Goal: Transaction & Acquisition: Book appointment/travel/reservation

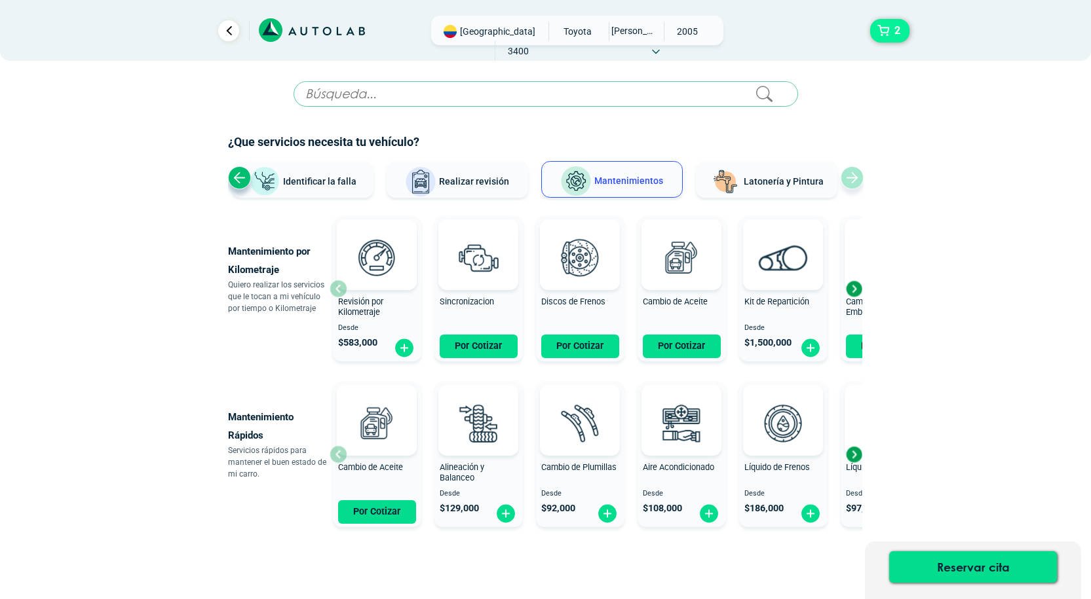
click at [889, 35] on button "2" at bounding box center [889, 31] width 39 height 24
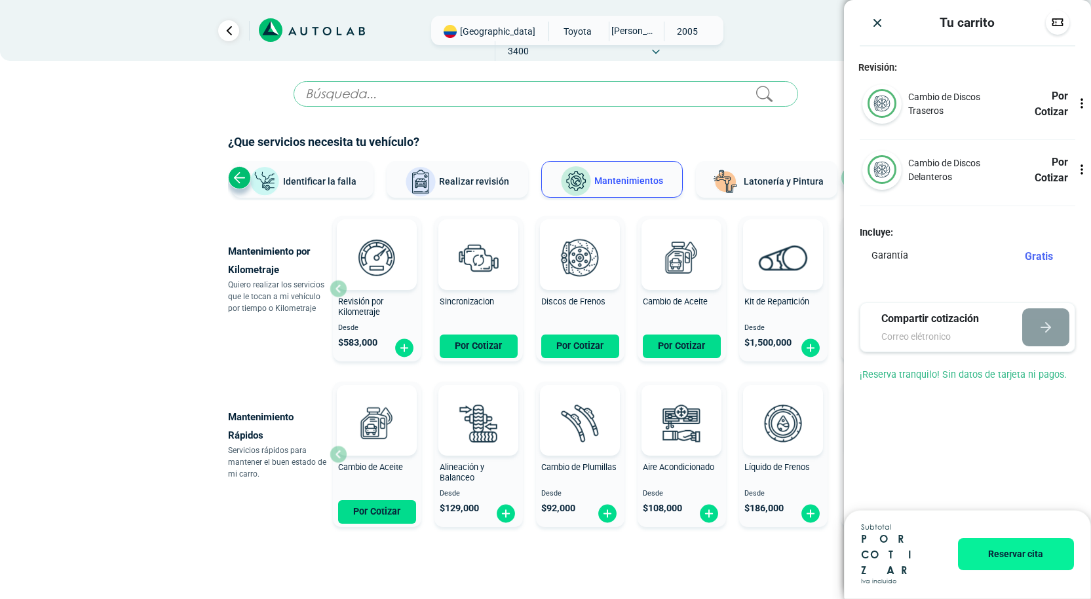
click at [1081, 107] on icon at bounding box center [1081, 107] width 1 height 1
click at [1060, 21] on img "button" at bounding box center [1057, 22] width 13 height 13
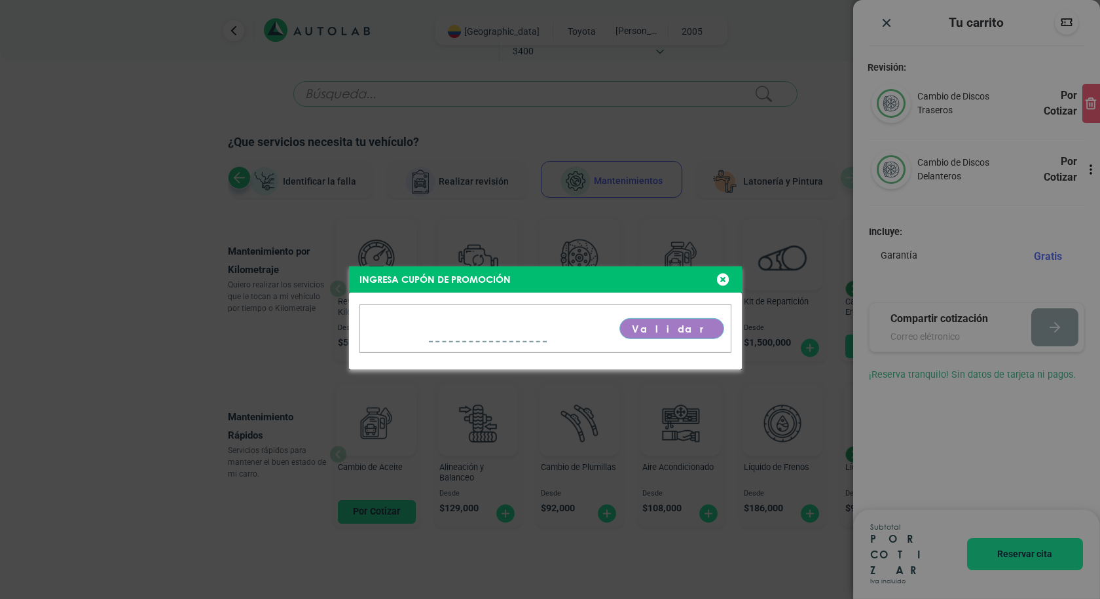
click at [723, 279] on div "Ingresa cupón de promoción [GEOGRAPHIC_DATA]" at bounding box center [550, 299] width 1100 height 599
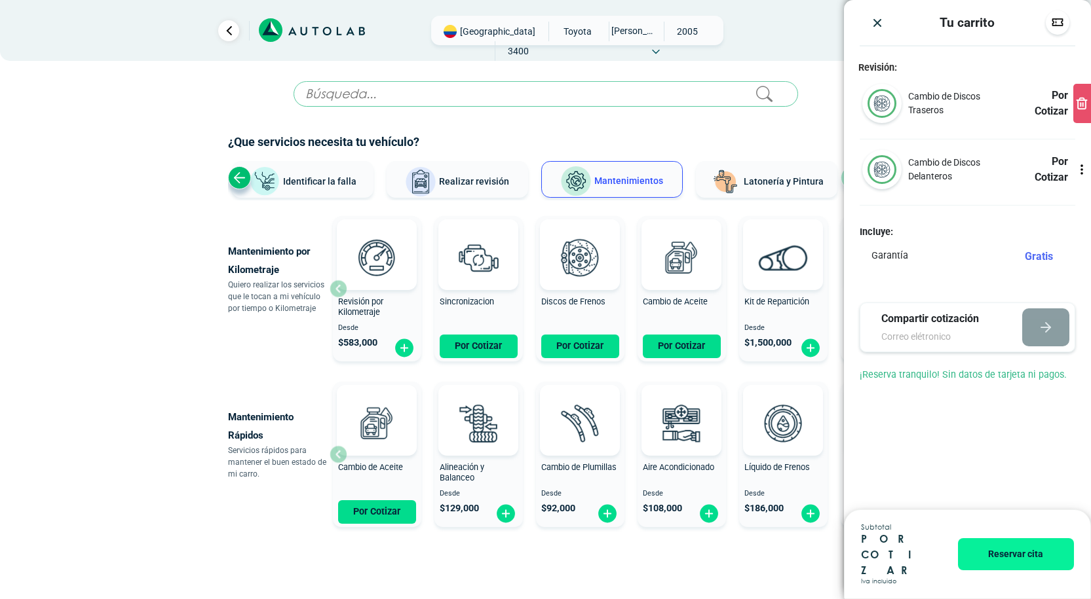
click at [874, 21] on img "Close" at bounding box center [876, 22] width 13 height 13
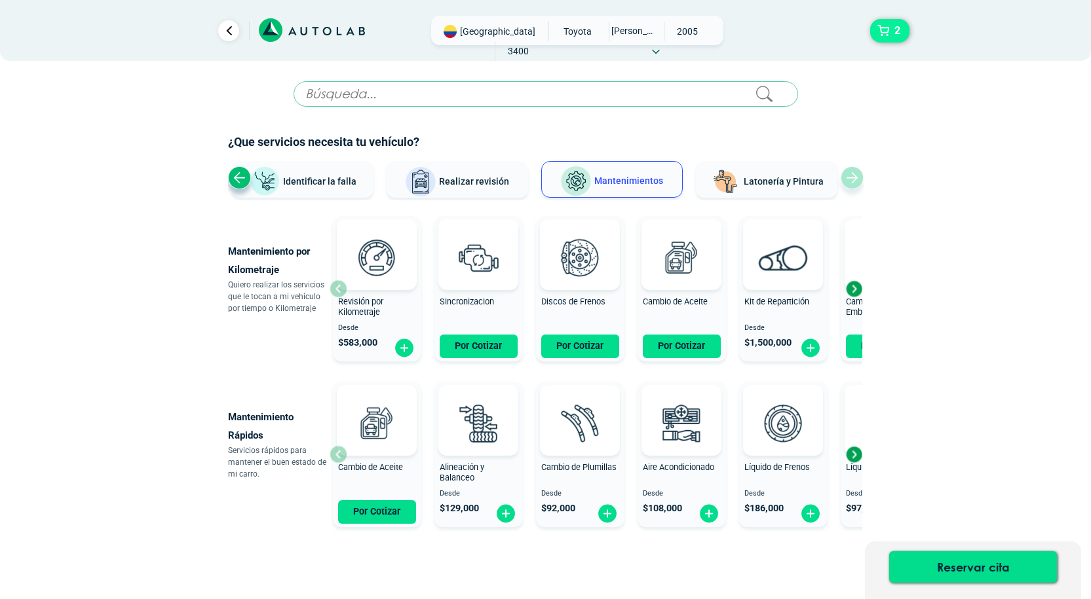
click at [906, 35] on button "2" at bounding box center [889, 31] width 39 height 24
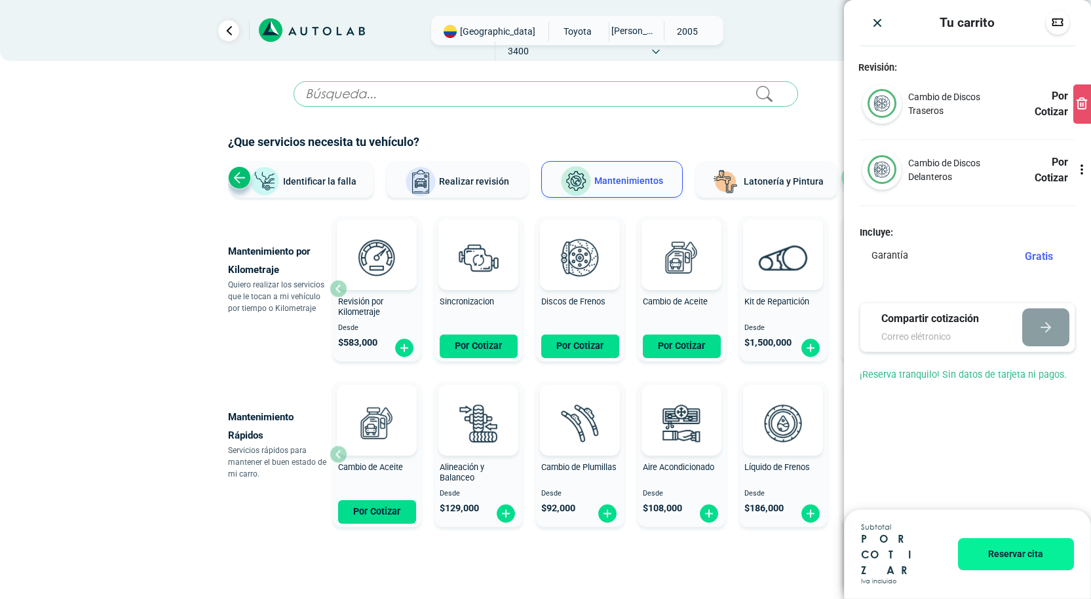
click at [927, 343] on input "email" at bounding box center [939, 337] width 117 height 14
click at [913, 377] on div "¡Reserva tranquilo! Sin datos de tarjeta ni pagos." at bounding box center [967, 383] width 247 height 30
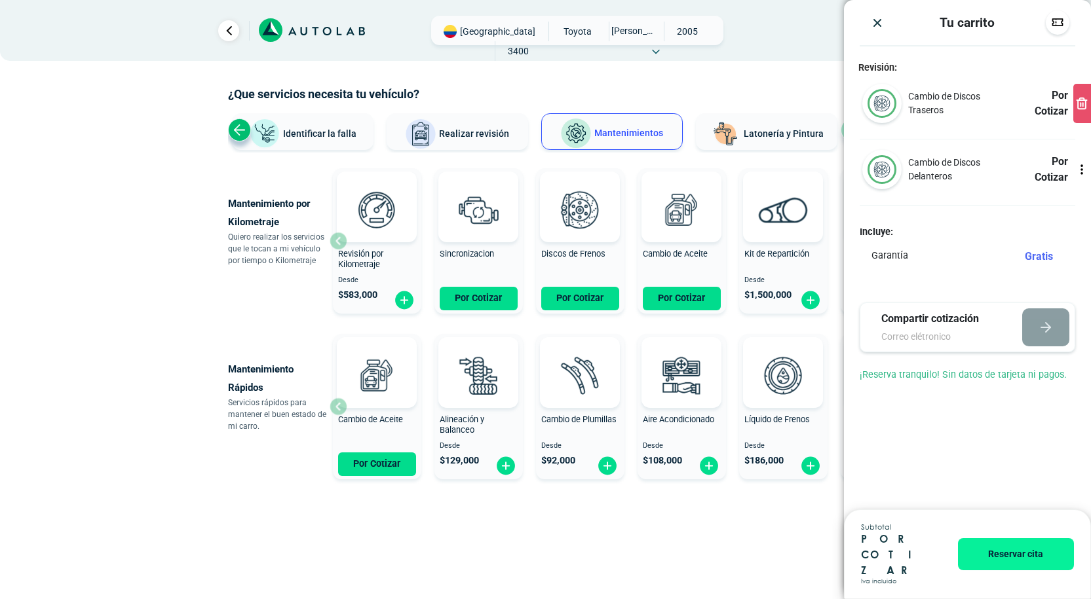
click at [873, 21] on img "Close" at bounding box center [876, 22] width 13 height 13
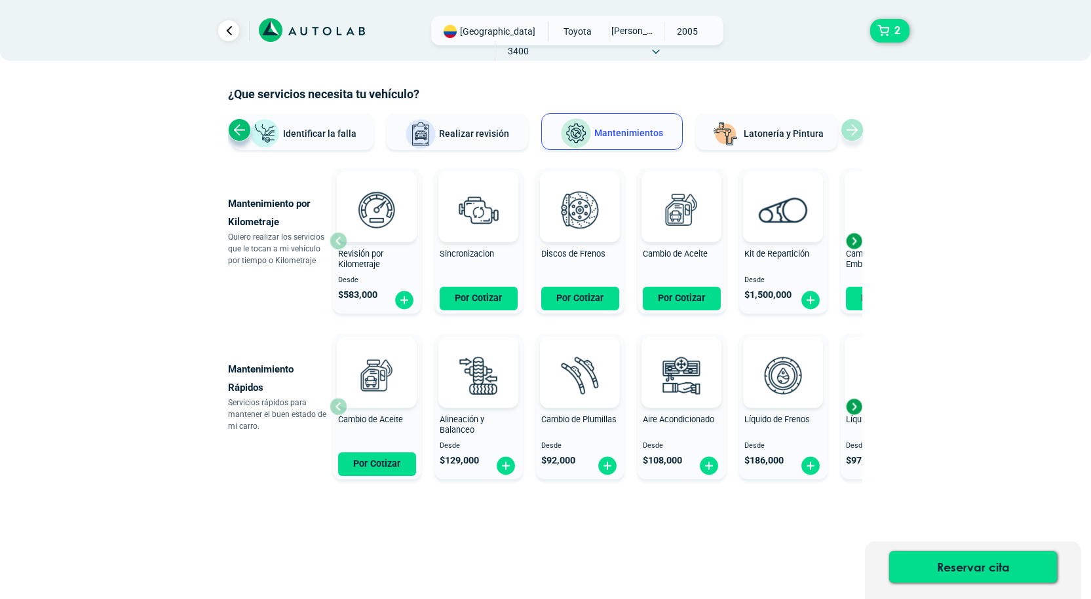
scroll to position [0, 0]
